Goal: Navigation & Orientation: Find specific page/section

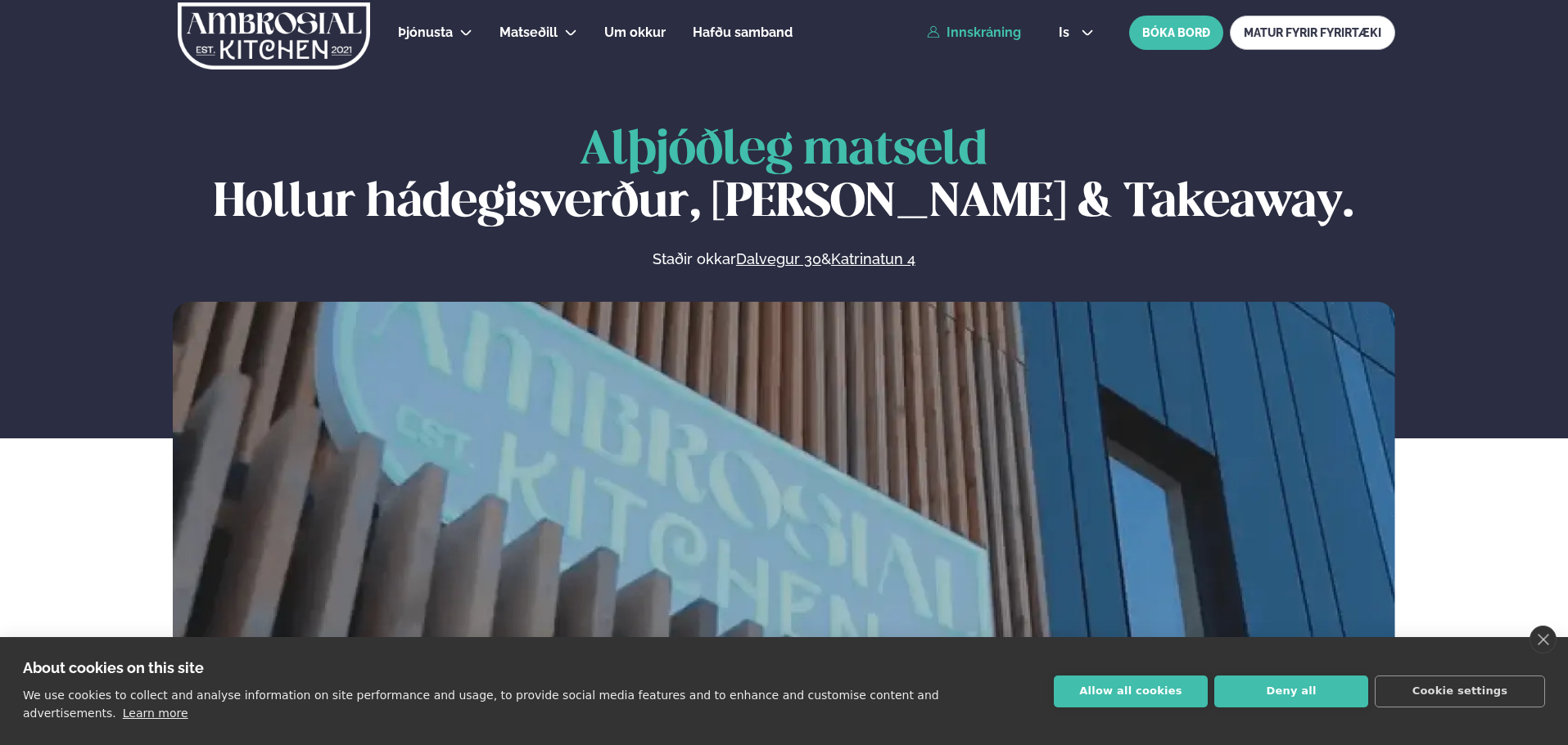
click at [1002, 36] on link "Innskráning" at bounding box center [974, 32] width 95 height 14
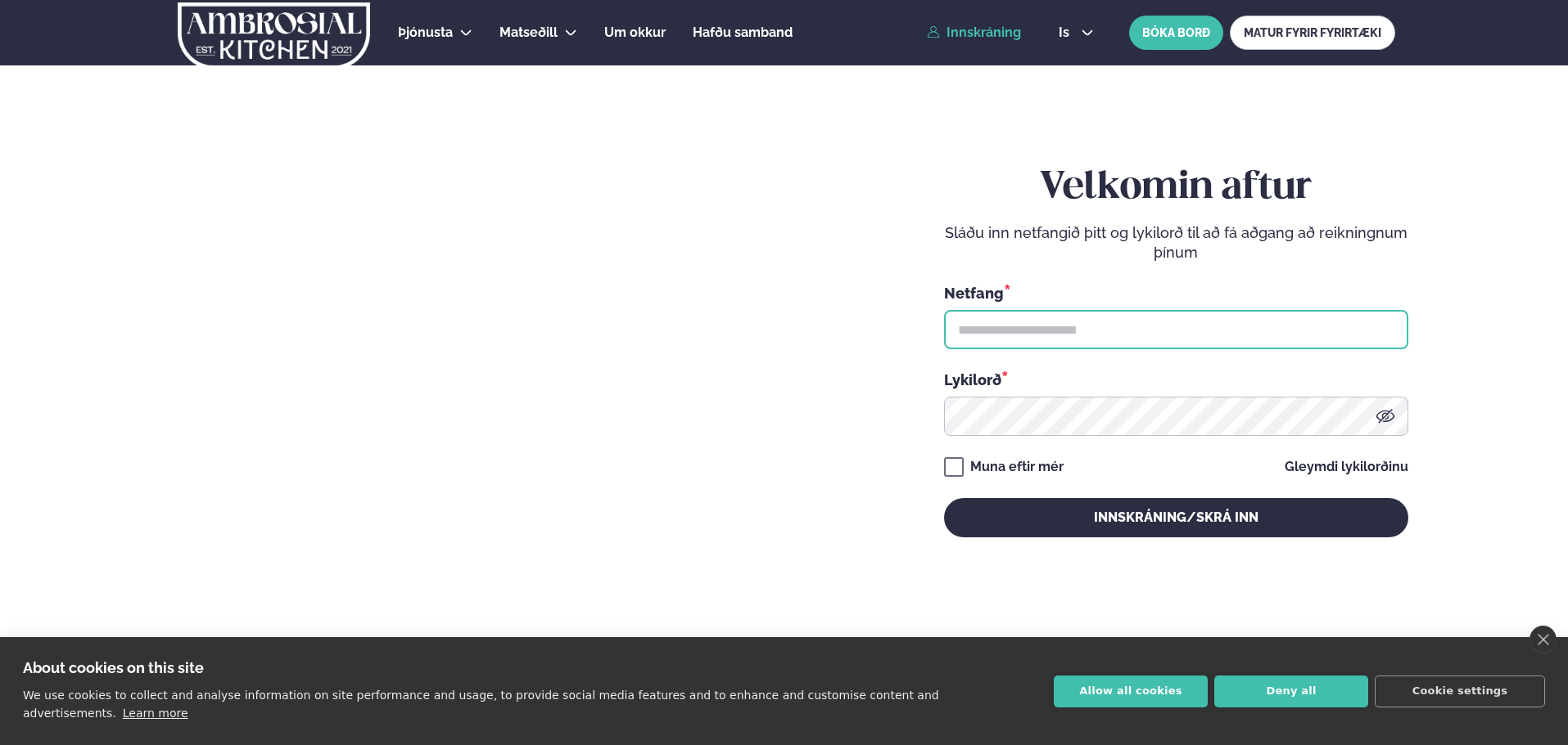
click at [1056, 329] on input "text" at bounding box center [1176, 330] width 464 height 39
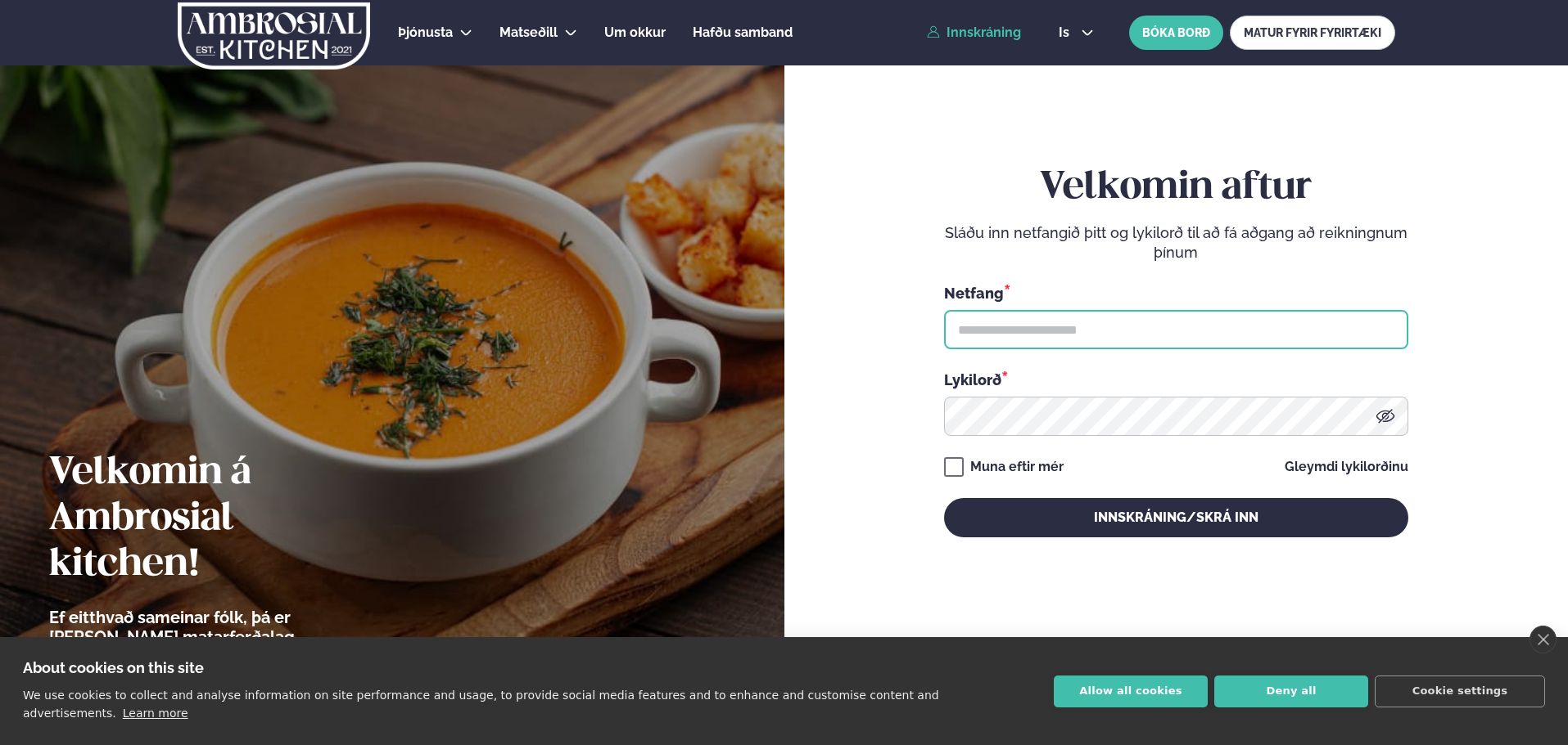
click at [1064, 329] on input "text" at bounding box center [1176, 330] width 464 height 39
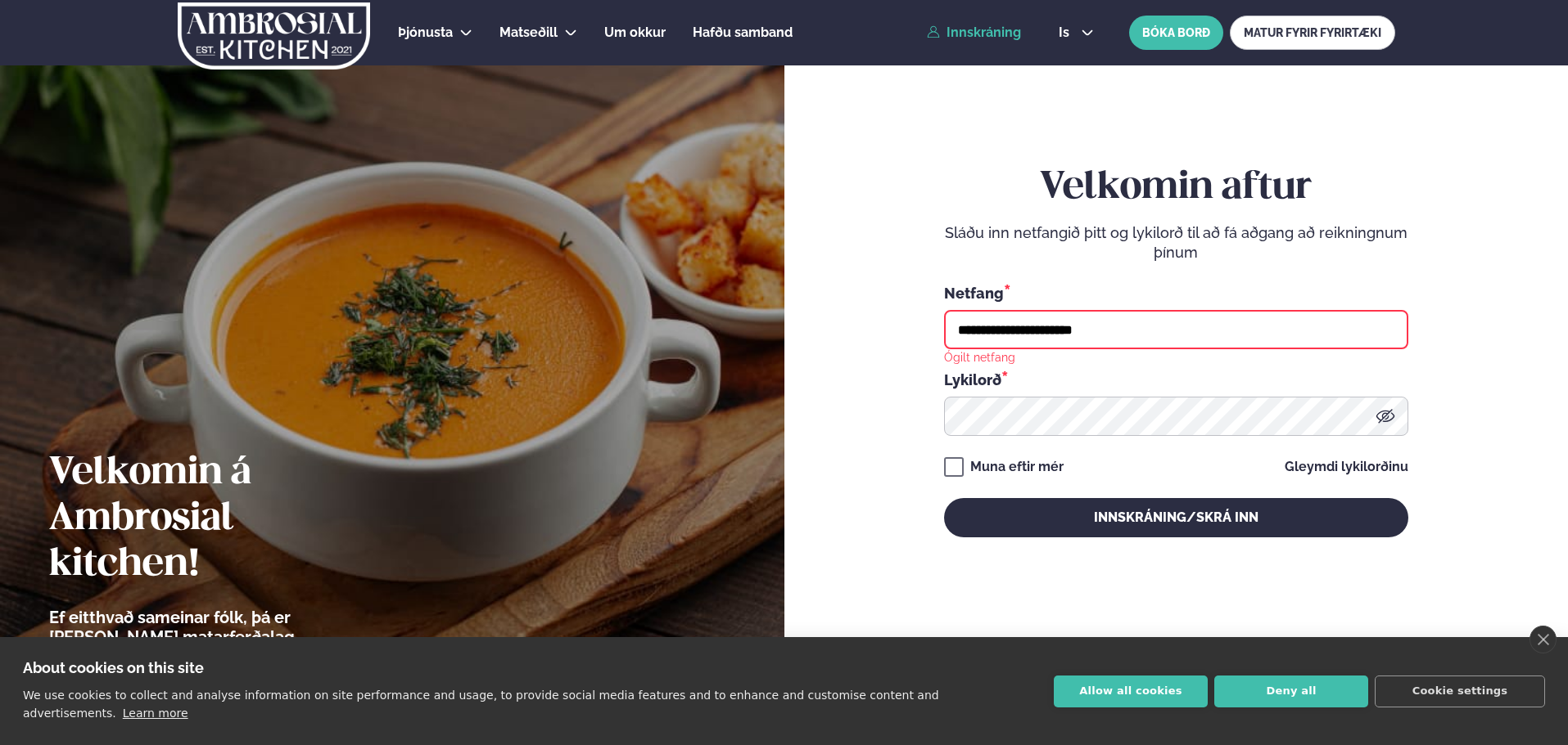
type input "**********"
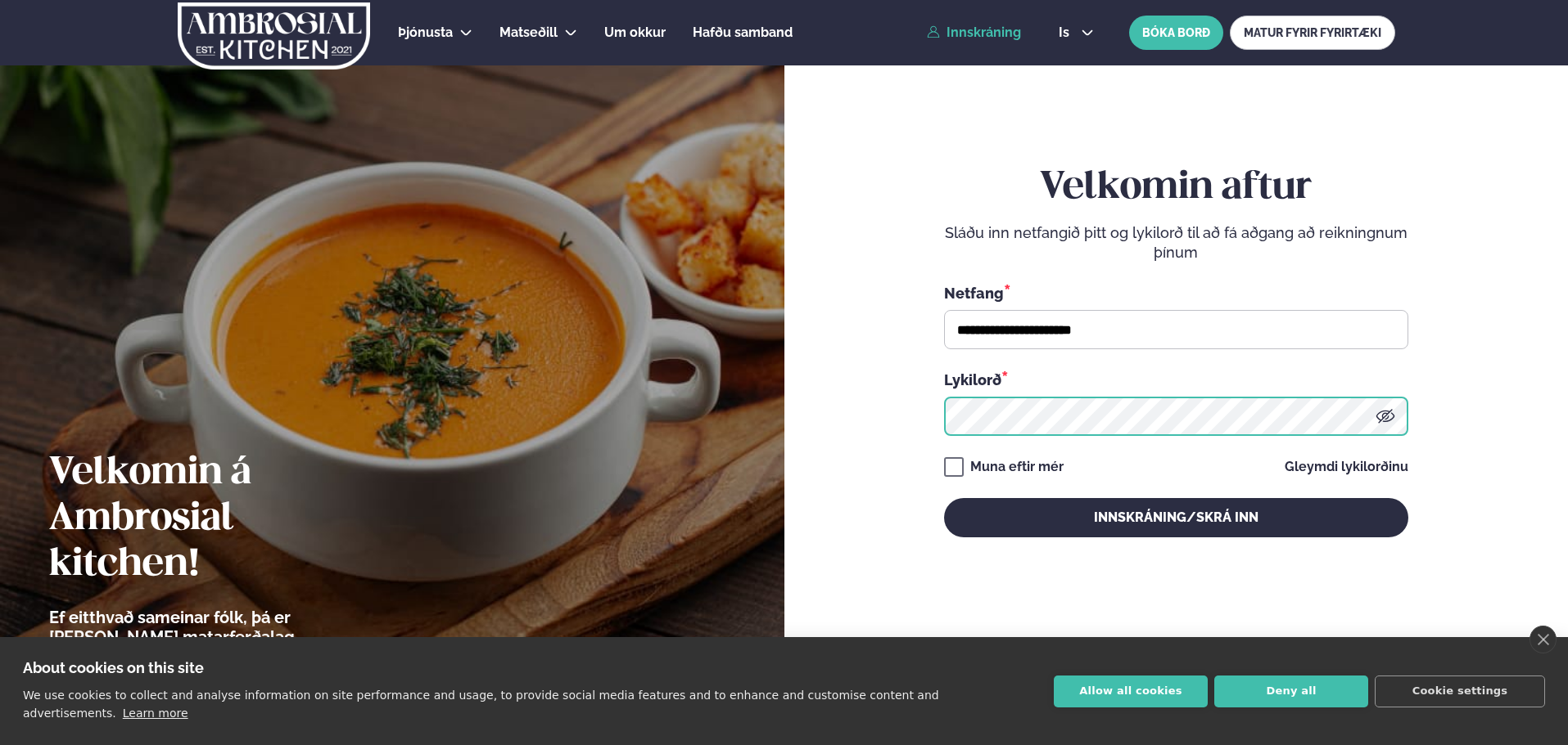
click at [944, 499] on button "Innskráning/Skrá inn" at bounding box center [1176, 518] width 464 height 39
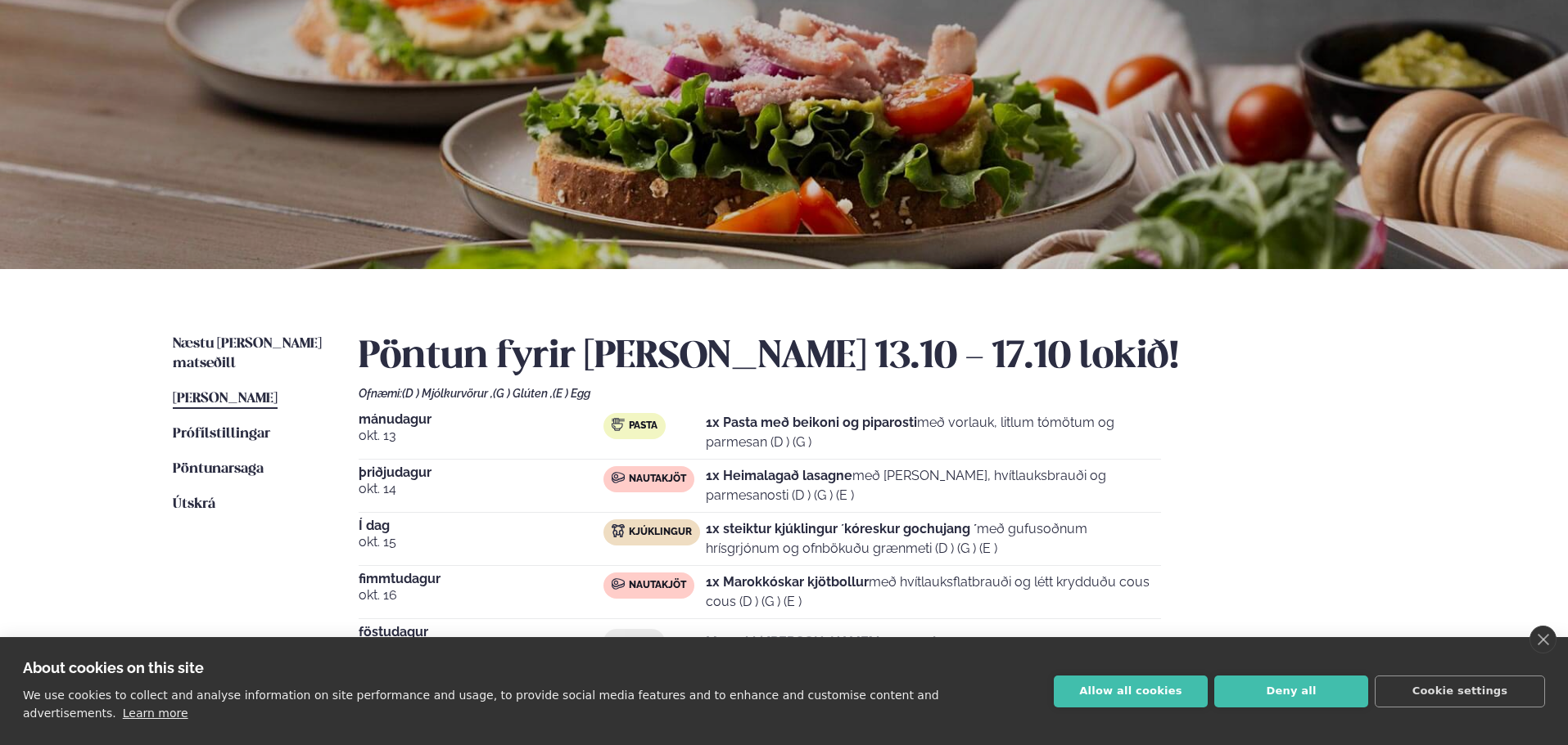
scroll to position [245, 0]
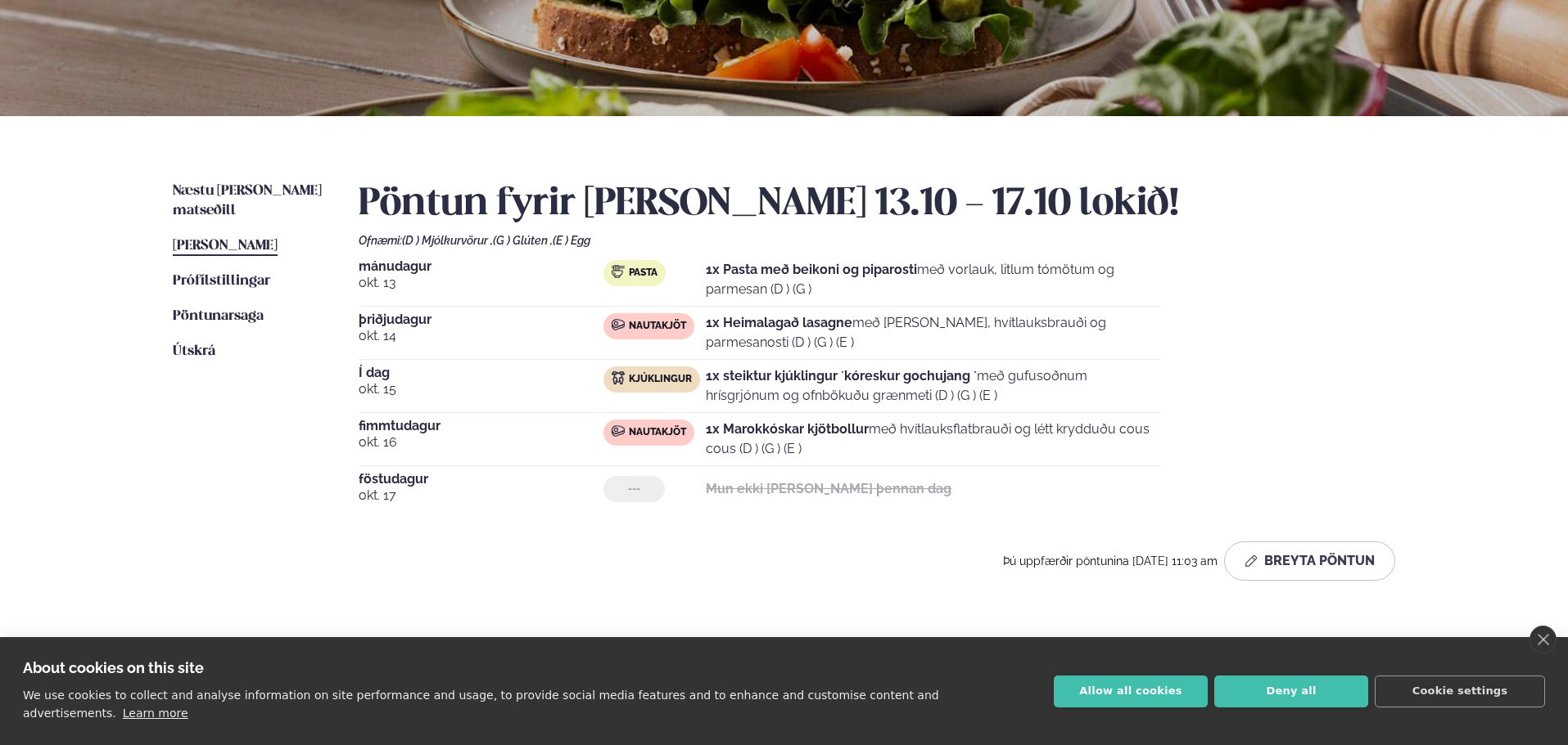
click at [246, 239] on span "[PERSON_NAME]" at bounding box center [226, 245] width 105 height 14
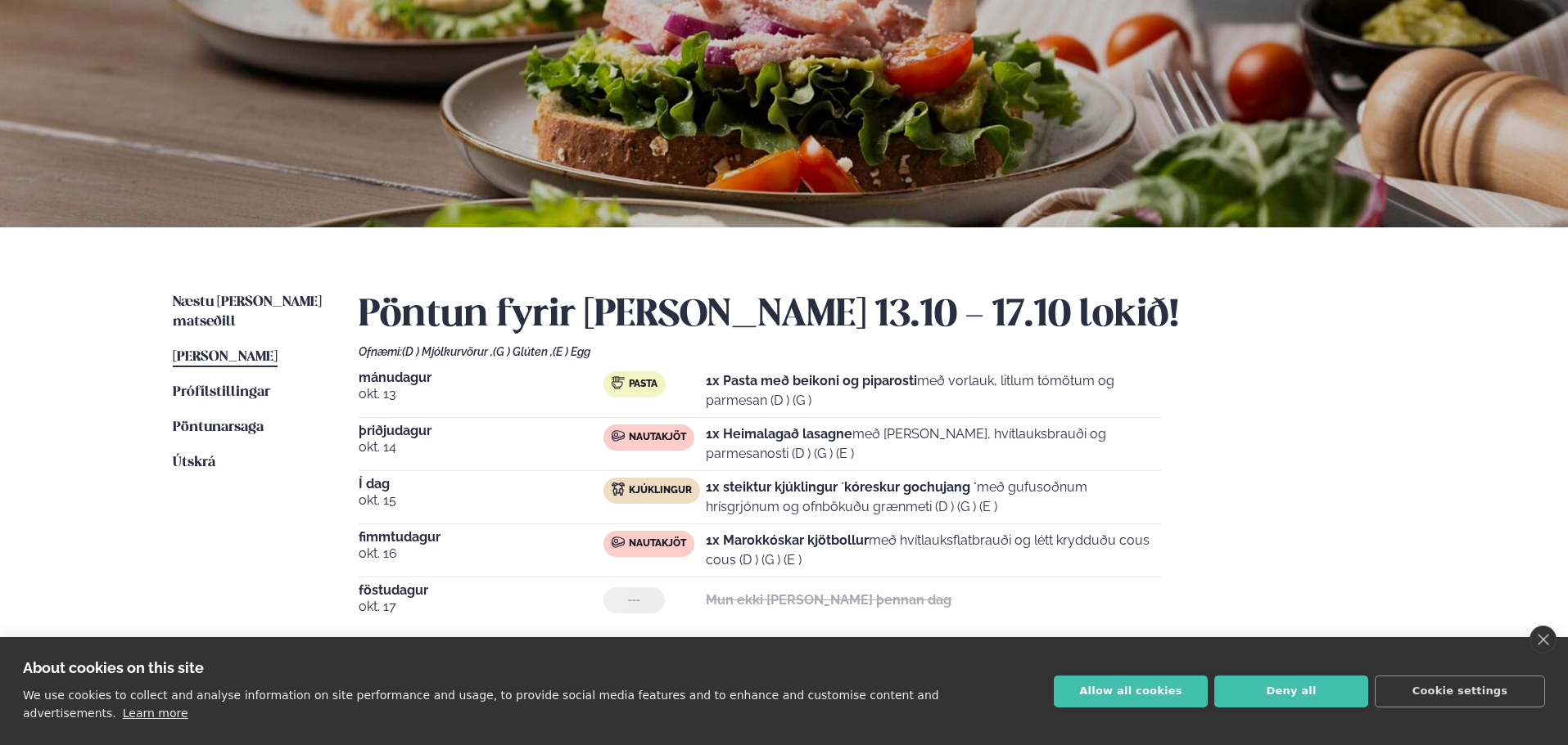
scroll to position [0, 0]
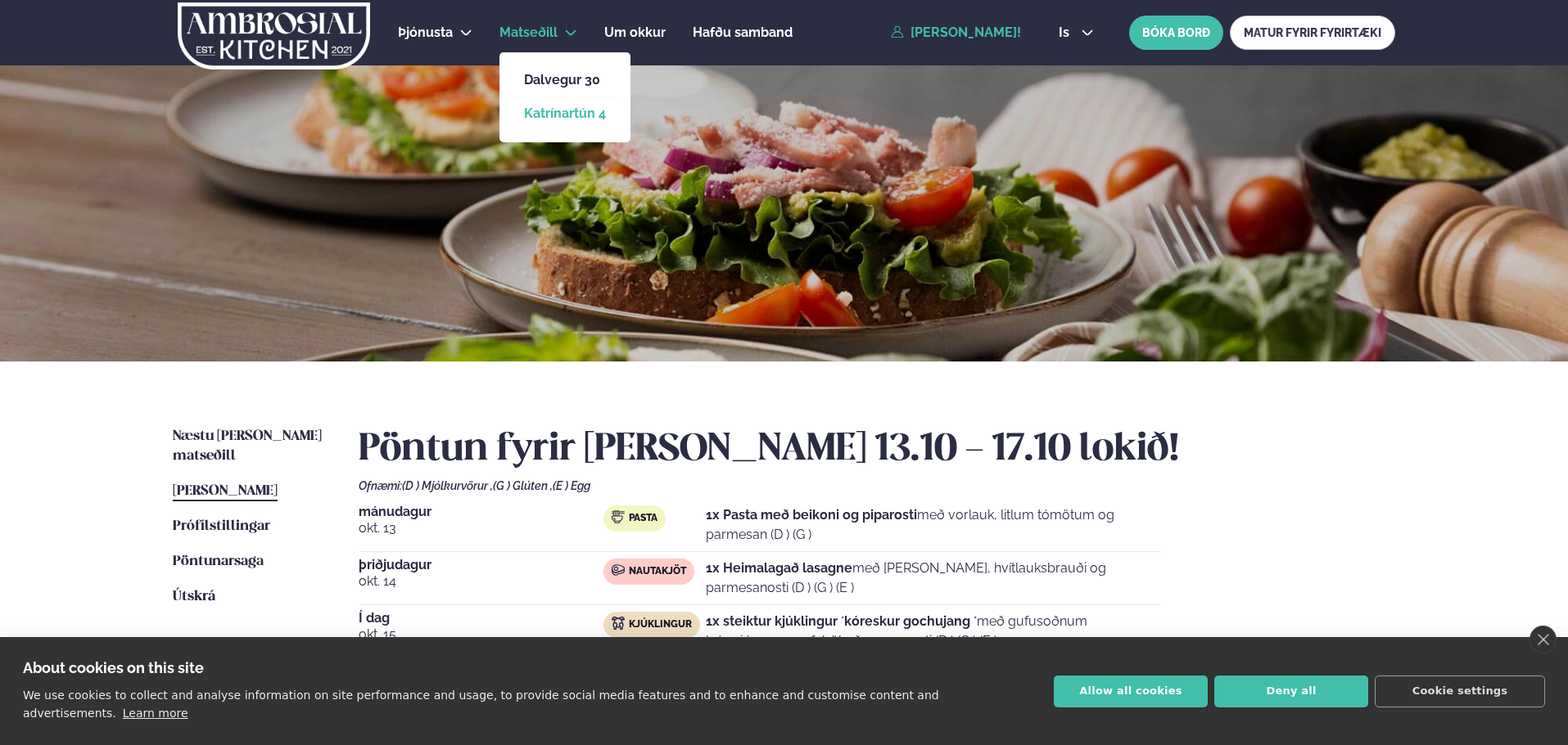
click at [554, 112] on link "Katrínartún 4" at bounding box center [565, 114] width 82 height 13
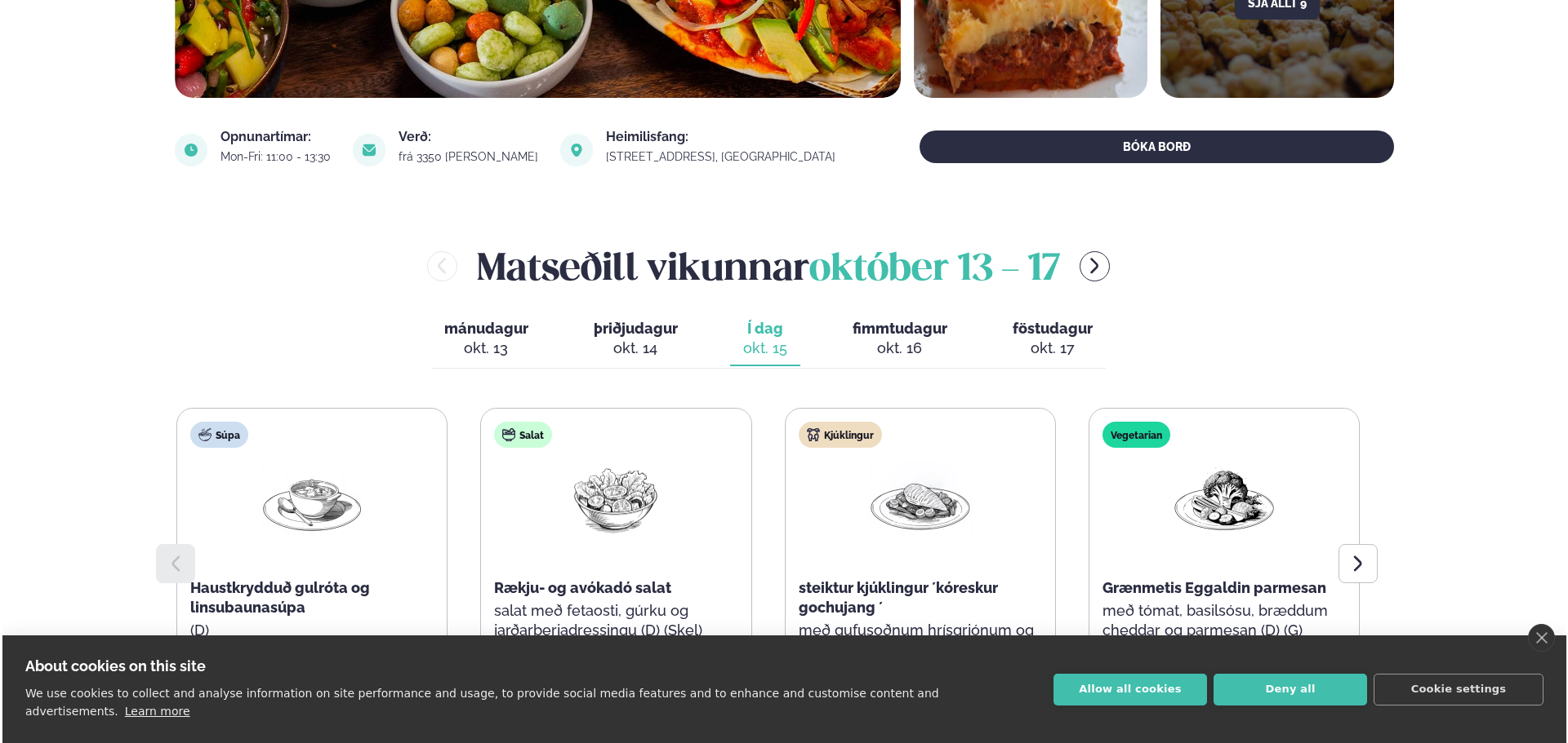
scroll to position [653, 0]
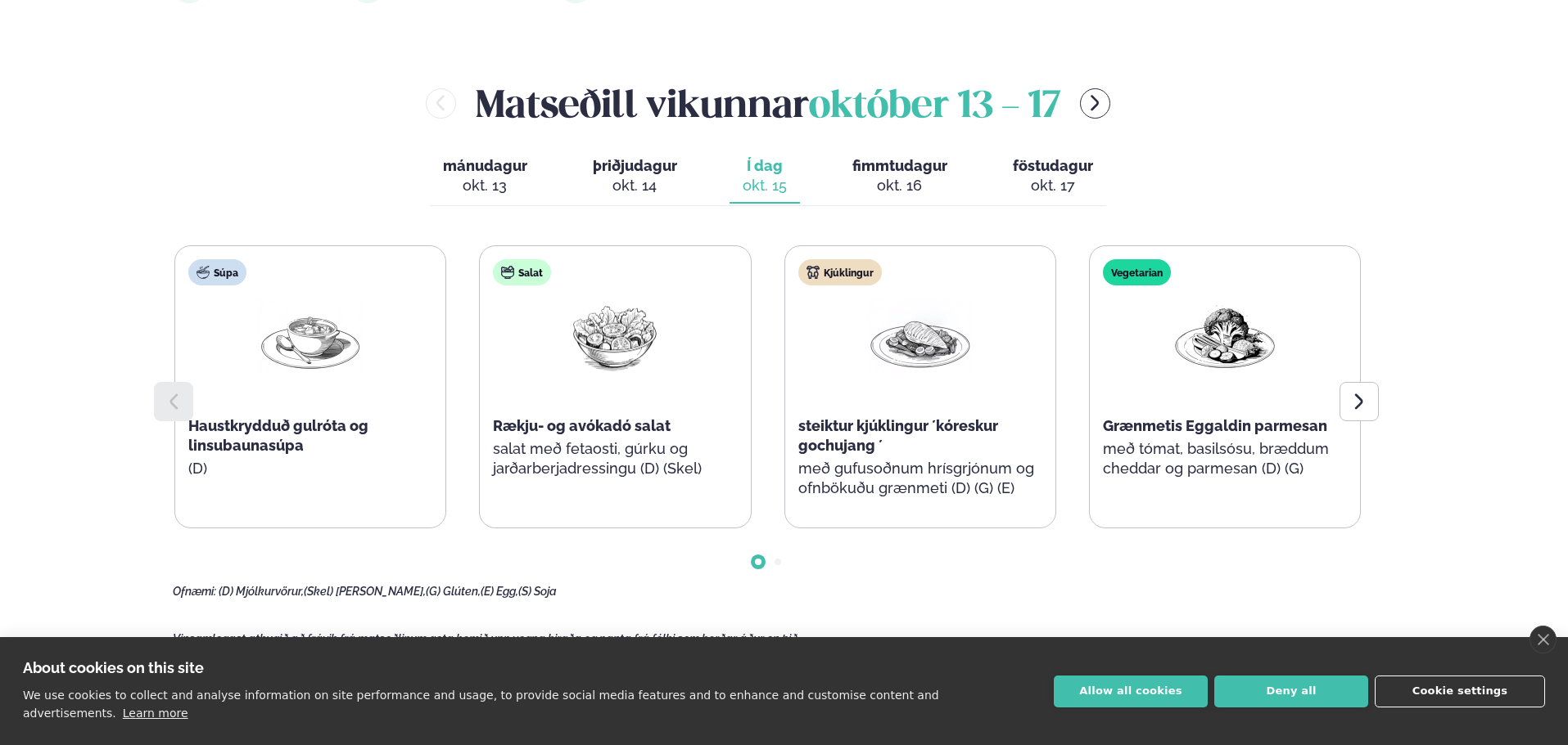
click at [1448, 700] on button "Cookie settings" at bounding box center [1459, 692] width 170 height 32
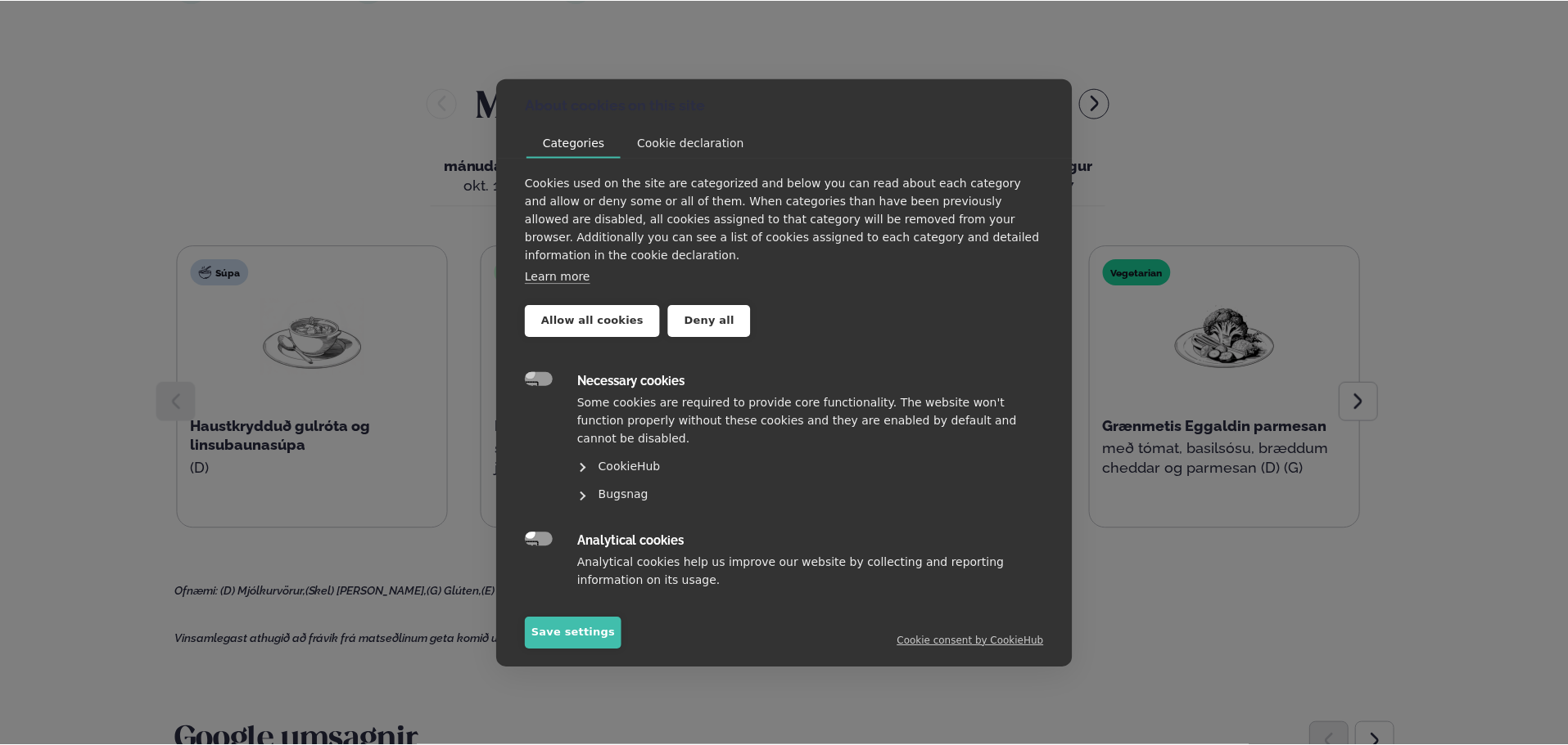
scroll to position [1, 0]
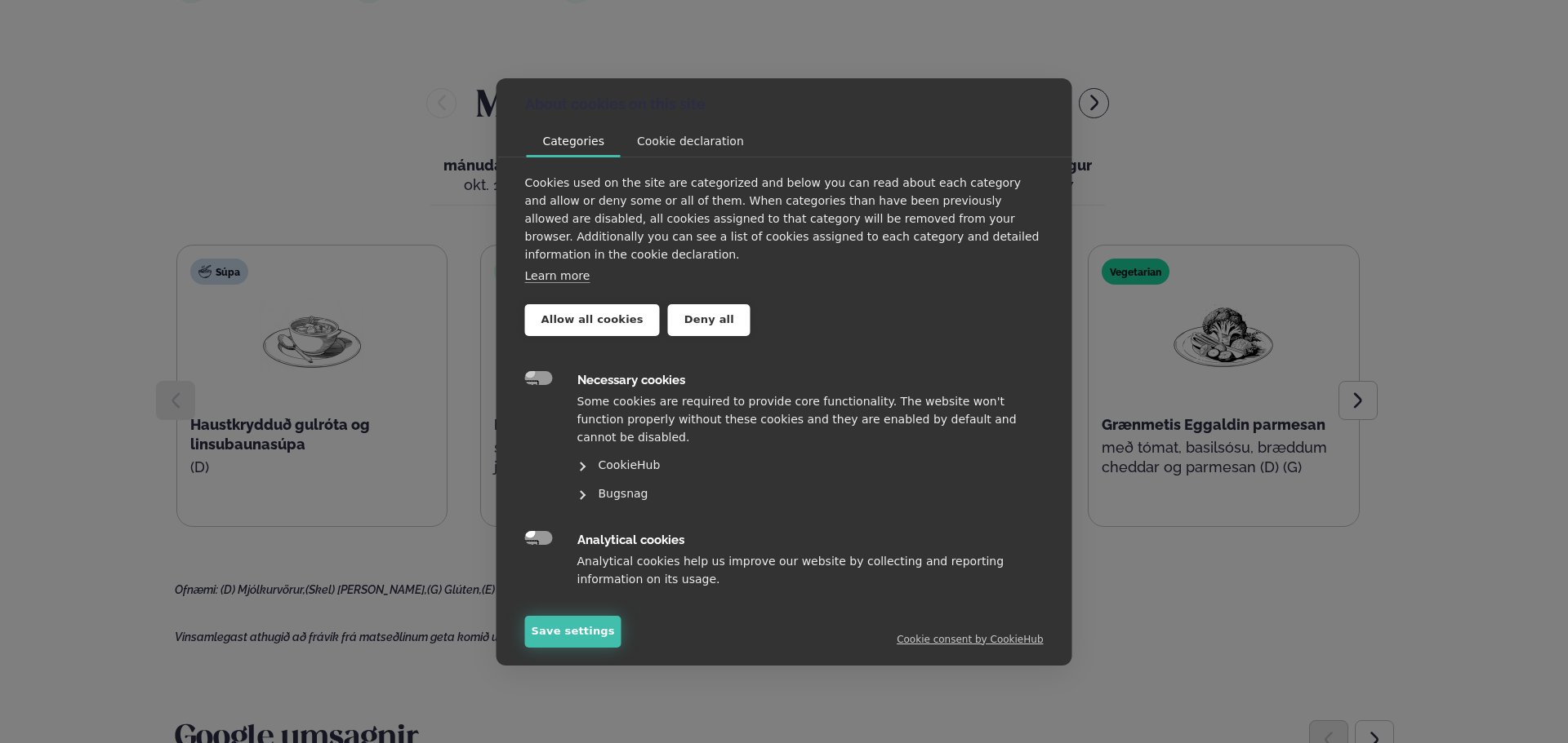
click at [574, 633] on button "Save settings" at bounding box center [573, 632] width 96 height 31
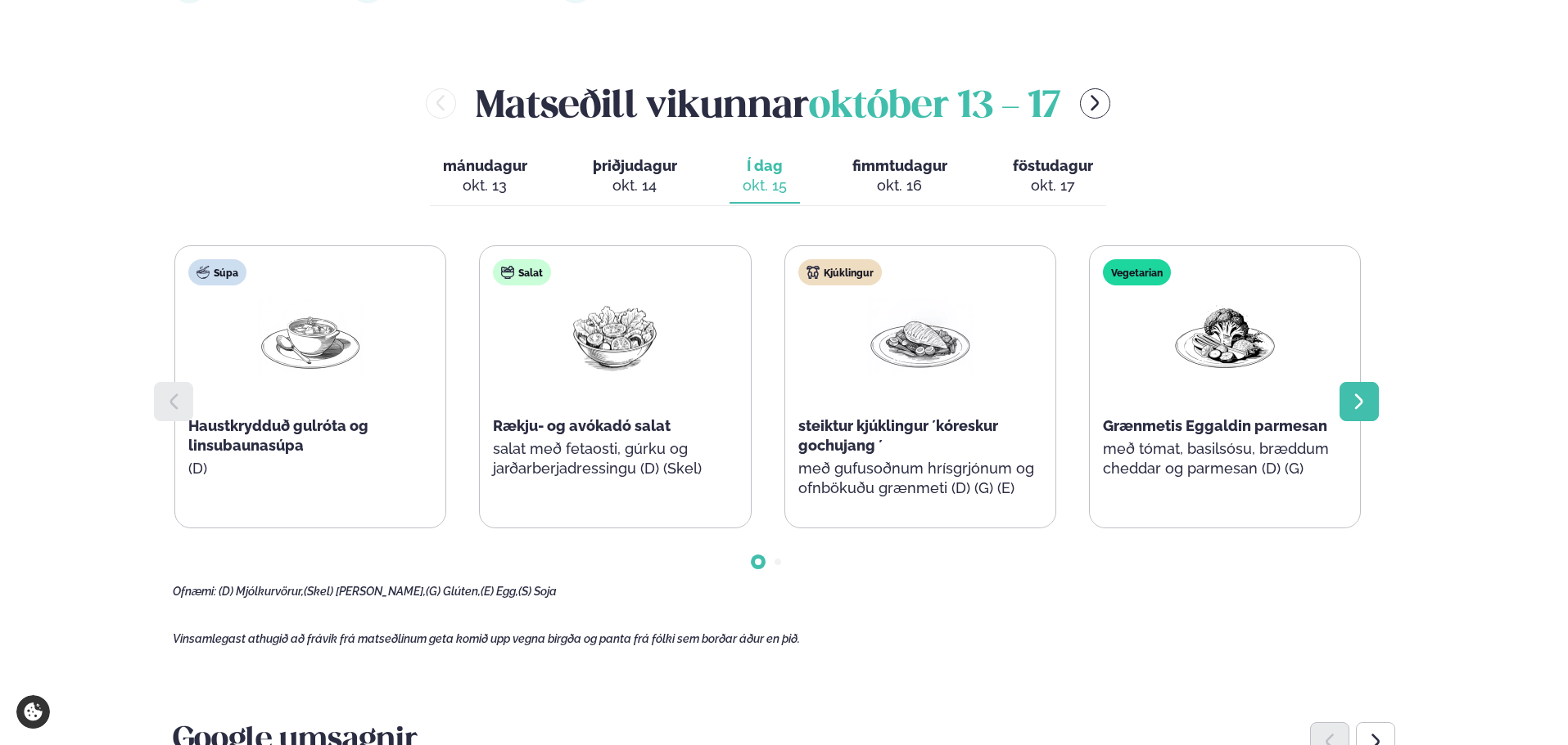
click at [1369, 413] on div at bounding box center [1359, 401] width 39 height 39
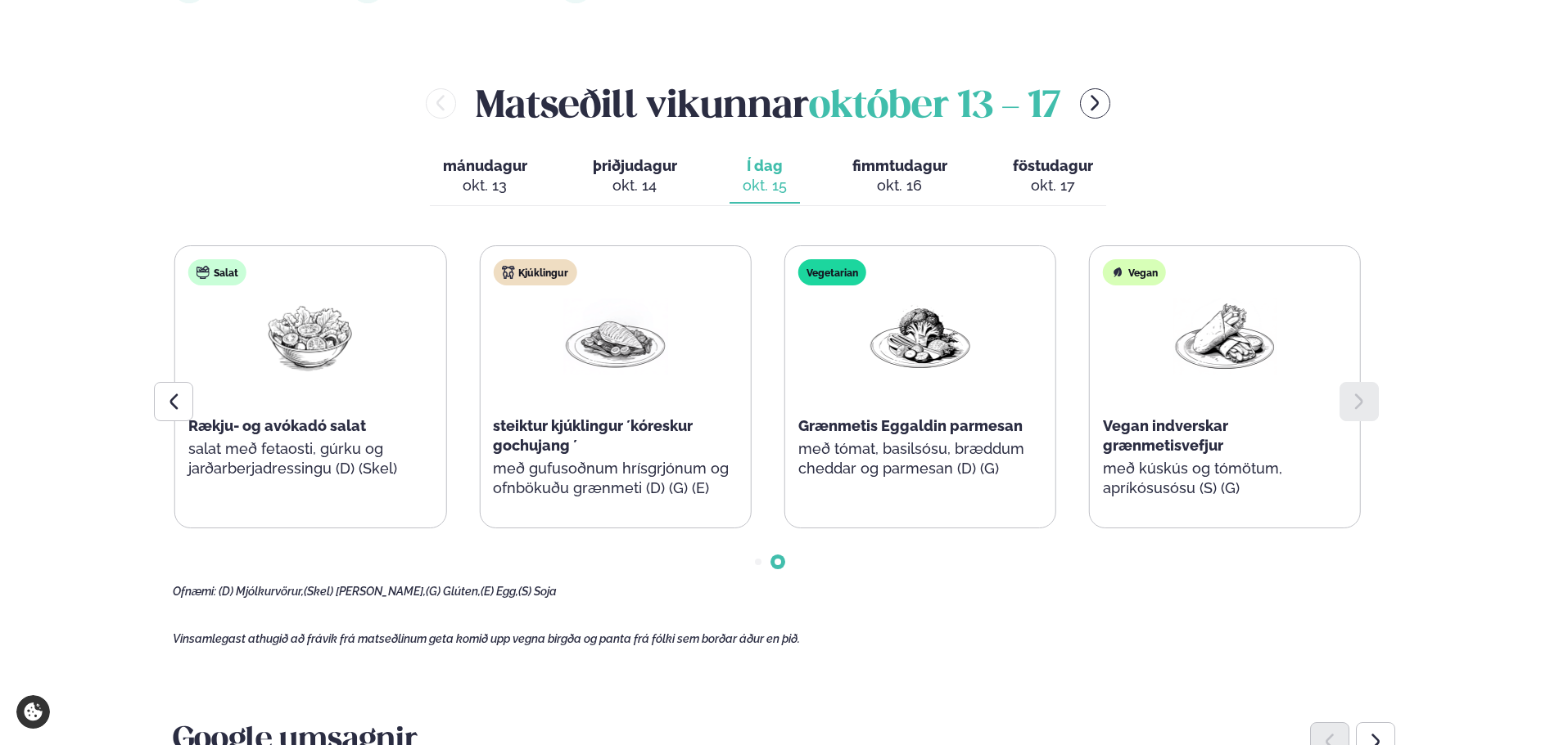
click at [896, 163] on span "fimmtudagur" at bounding box center [899, 165] width 95 height 17
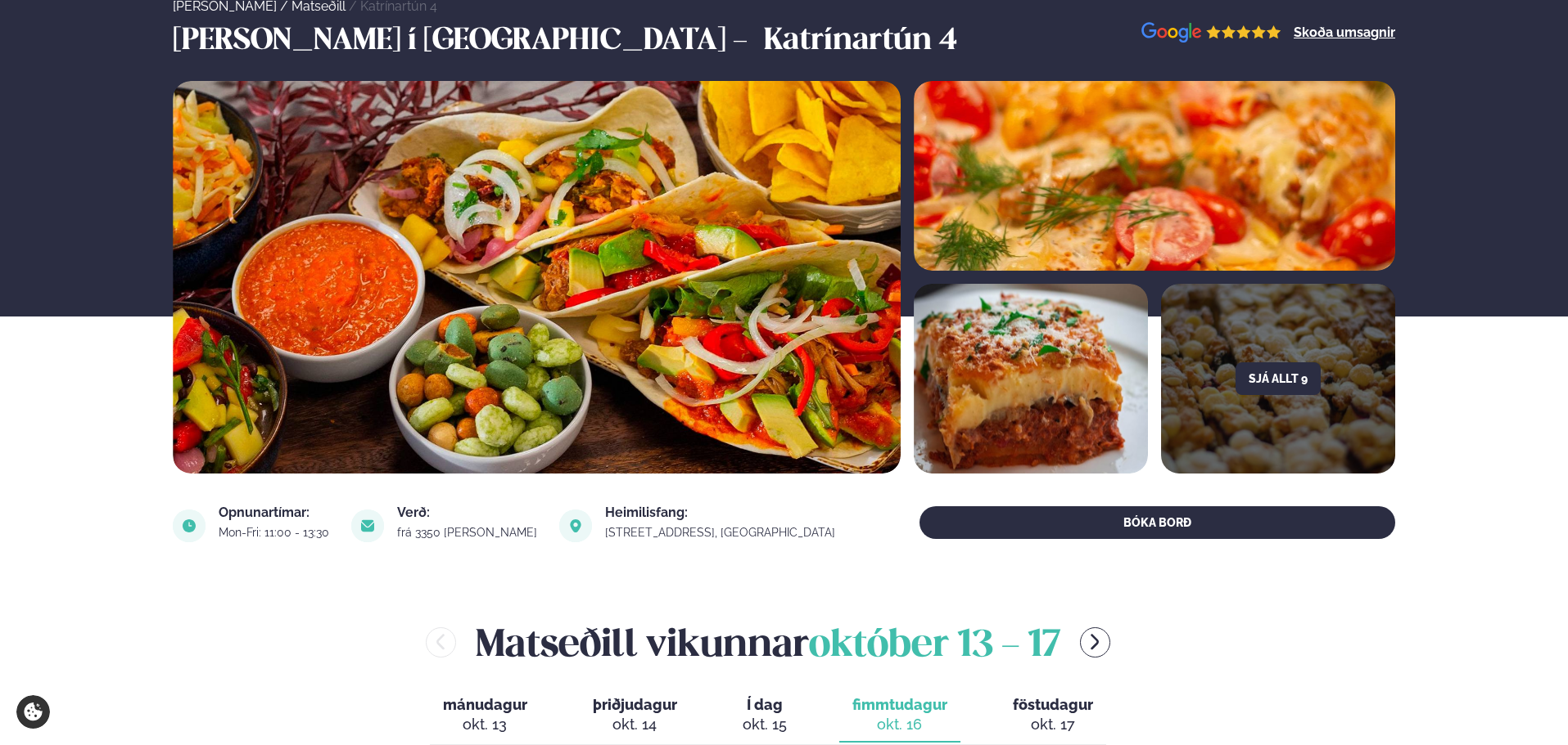
scroll to position [0, 0]
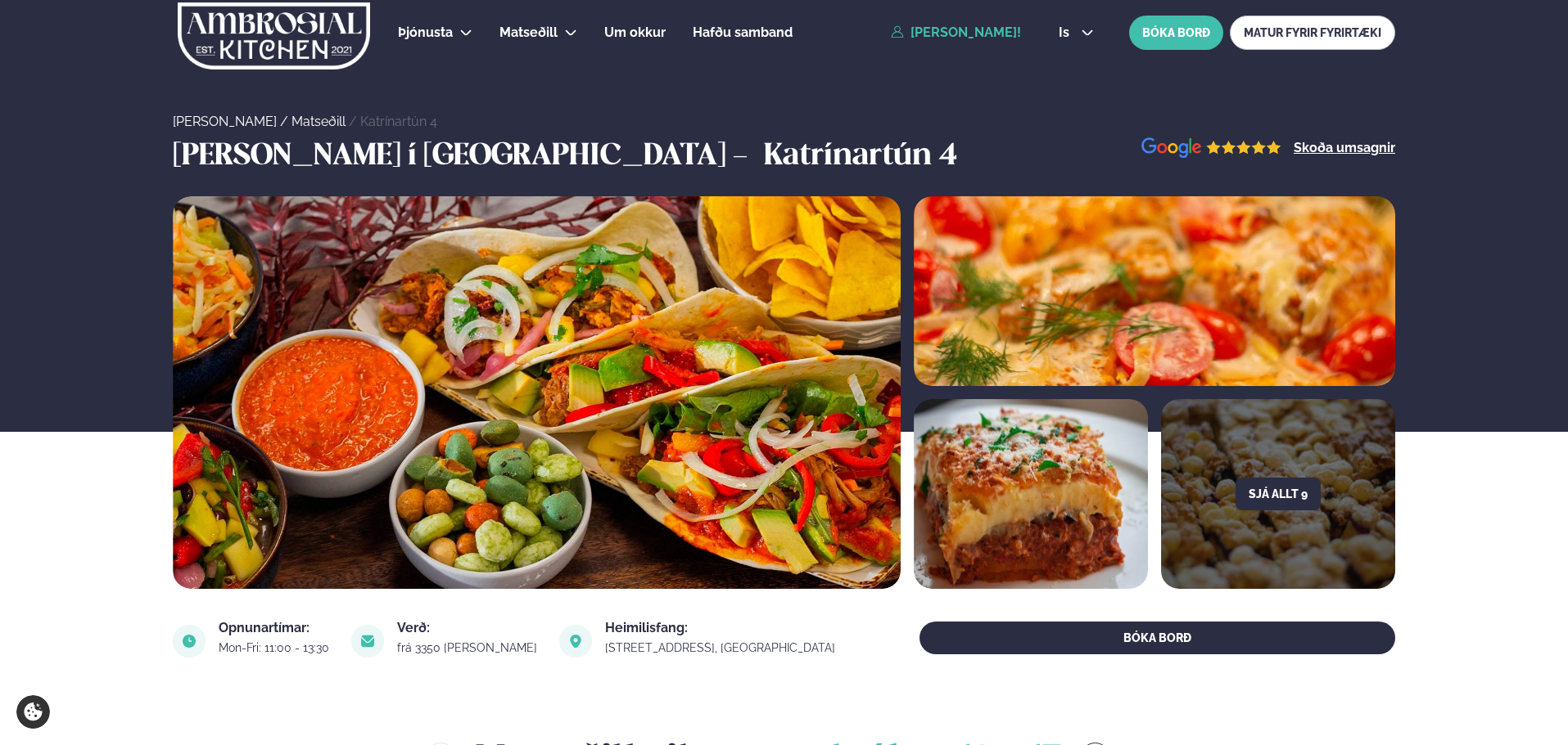
click at [999, 32] on link "[PERSON_NAME]!" at bounding box center [956, 32] width 130 height 14
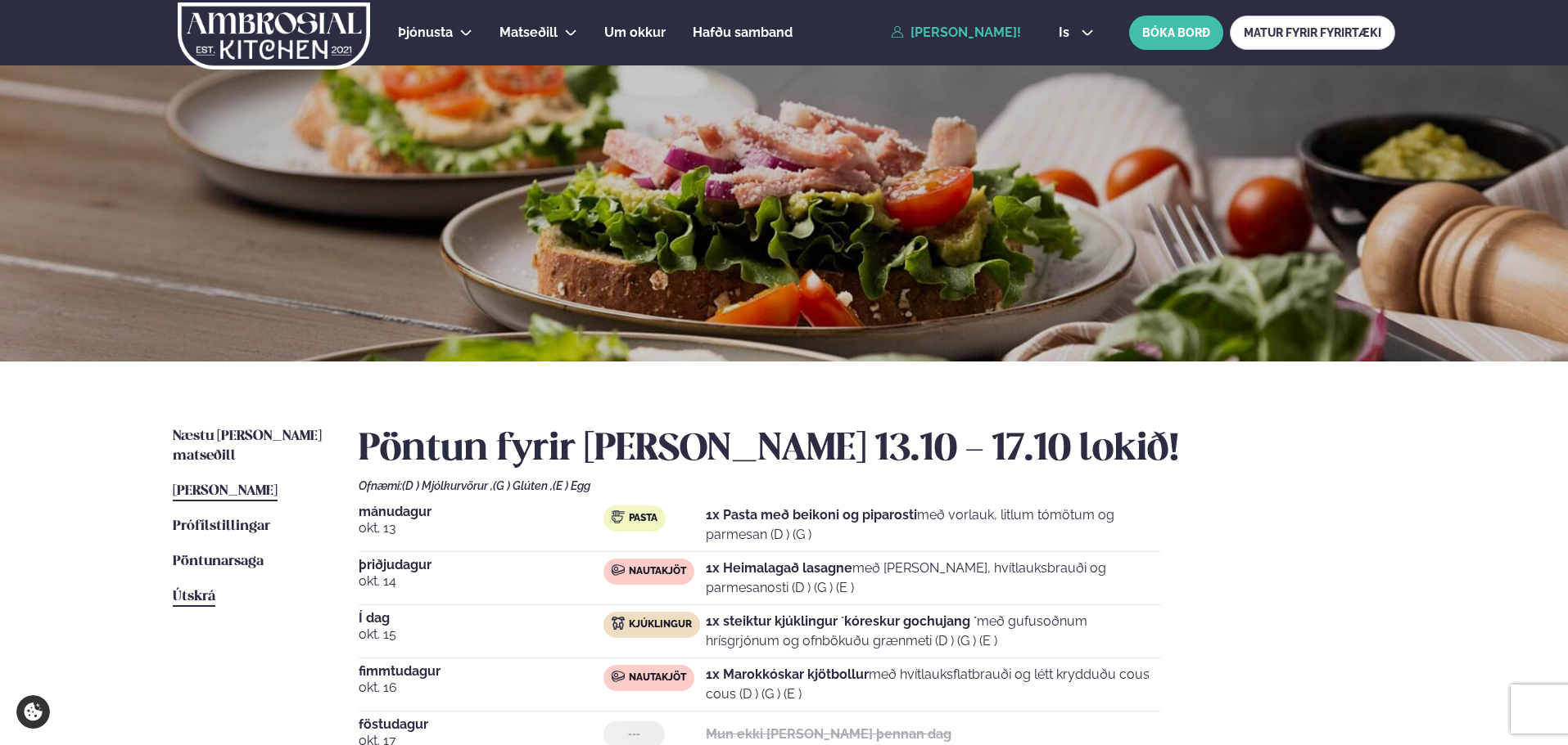
click at [198, 590] on span "Útskrá" at bounding box center [194, 597] width 43 height 14
